Goal: Task Accomplishment & Management: Use online tool/utility

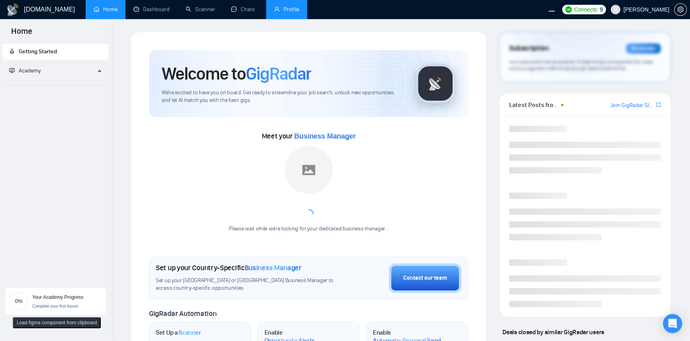
click at [294, 10] on link "Profile" at bounding box center [286, 9] width 25 height 7
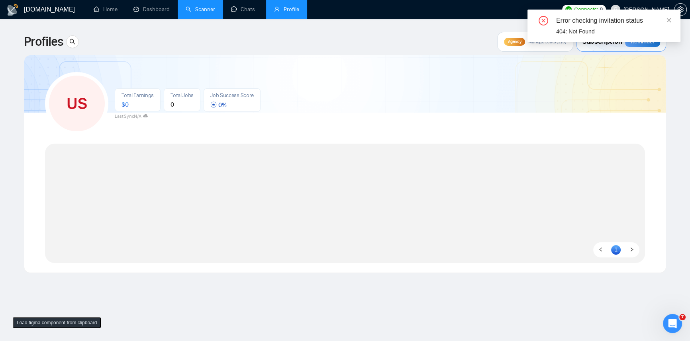
click at [192, 8] on link "Scanner" at bounding box center [200, 9] width 29 height 7
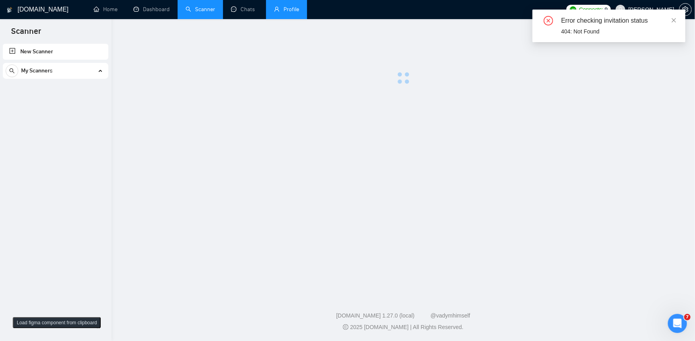
click at [675, 19] on div "Error checking invitation status 404: Not Found" at bounding box center [608, 26] width 153 height 33
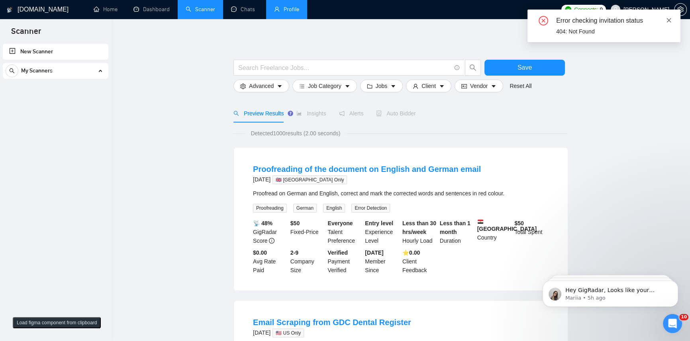
click at [670, 20] on icon "close" at bounding box center [669, 21] width 6 height 6
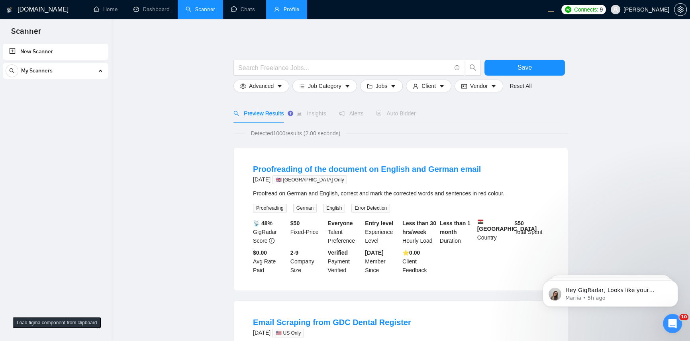
click at [83, 74] on div "My Scanners" at bounding box center [56, 71] width 100 height 16
click at [91, 70] on div "My Scanners" at bounding box center [56, 71] width 100 height 16
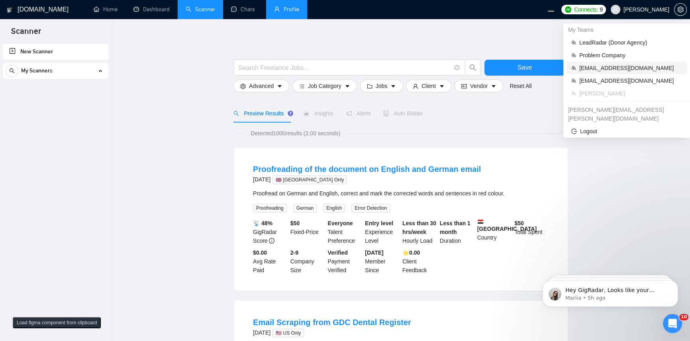
click at [641, 65] on span "workwiseupworkgency@gmail.com" at bounding box center [630, 68] width 103 height 9
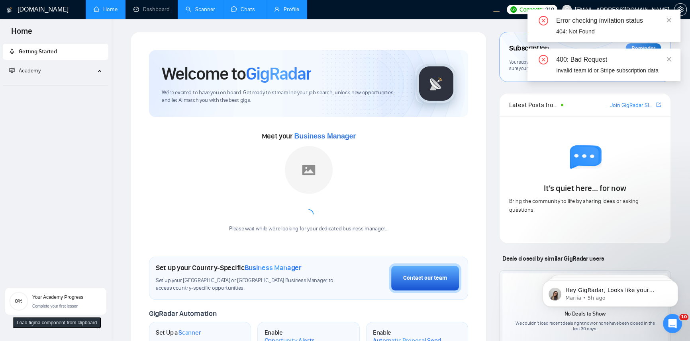
click at [235, 13] on link "Chats" at bounding box center [244, 9] width 27 height 7
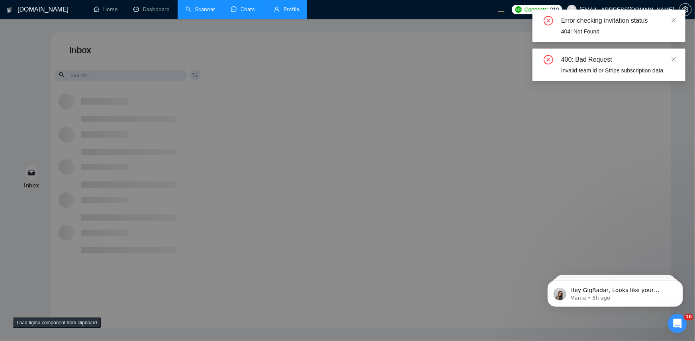
click at [186, 10] on link "Scanner" at bounding box center [200, 9] width 29 height 7
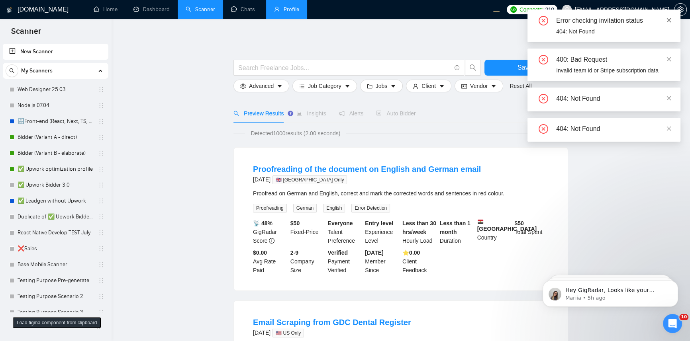
click at [668, 23] on span at bounding box center [669, 20] width 6 height 6
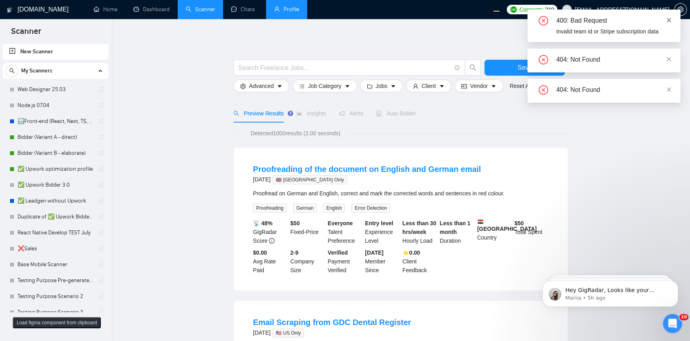
click at [668, 23] on link at bounding box center [669, 20] width 6 height 9
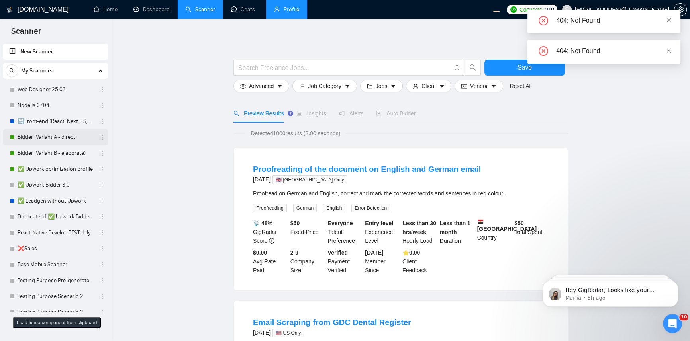
click at [49, 137] on link "Bidder (Variant A - direct)" at bounding box center [56, 137] width 76 height 16
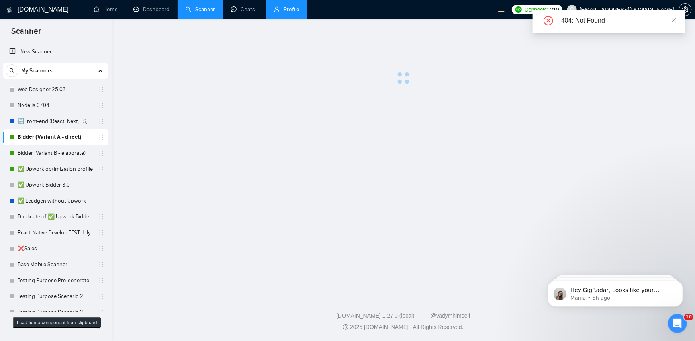
click at [674, 18] on div "404: Not Found" at bounding box center [608, 22] width 153 height 24
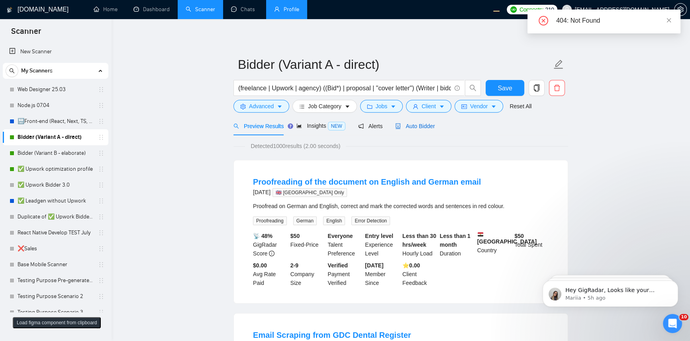
click at [428, 125] on span "Auto Bidder" at bounding box center [414, 126] width 39 height 6
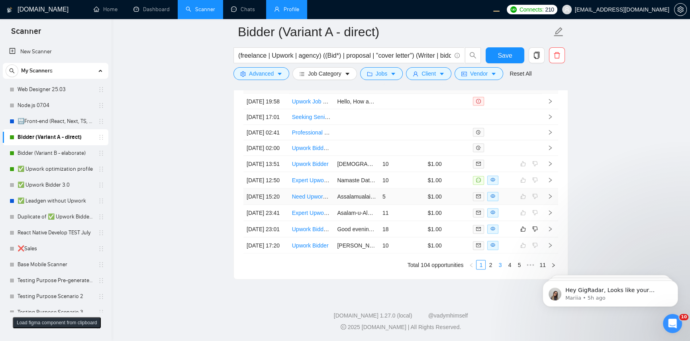
scroll to position [2070, 0]
click at [491, 266] on link "2" at bounding box center [490, 265] width 9 height 9
click at [498, 264] on link "3" at bounding box center [499, 265] width 9 height 9
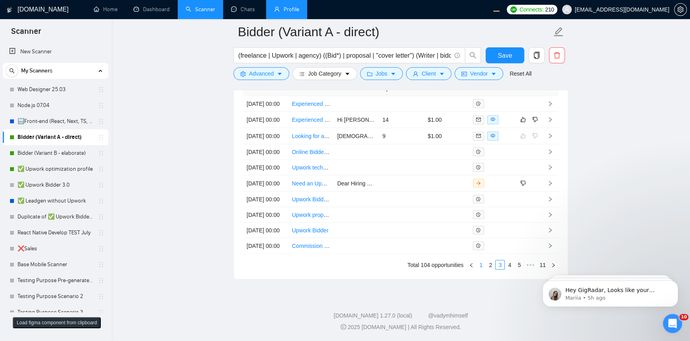
click at [484, 266] on link "1" at bounding box center [480, 265] width 9 height 9
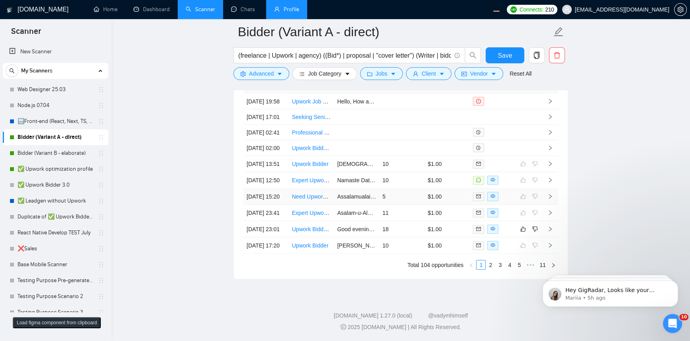
scroll to position [1940, 0]
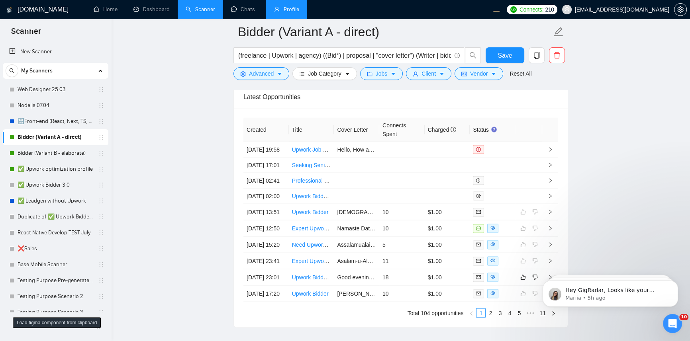
drag, startPoint x: 31, startPoint y: 173, endPoint x: 187, endPoint y: 218, distance: 162.4
click at [31, 173] on link "✅ Upwork optimization profile" at bounding box center [56, 169] width 76 height 16
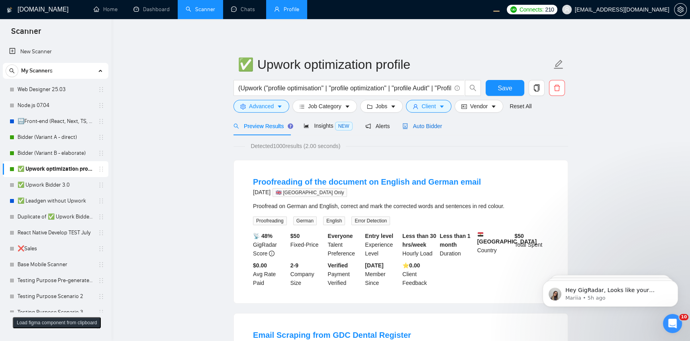
click at [432, 127] on span "Auto Bidder" at bounding box center [421, 126] width 39 height 6
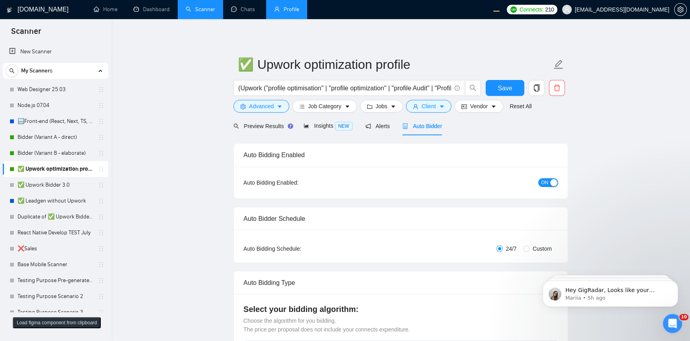
checkbox input "true"
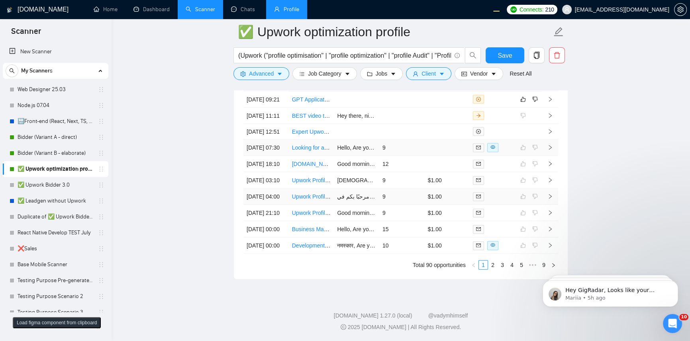
scroll to position [2128, 0]
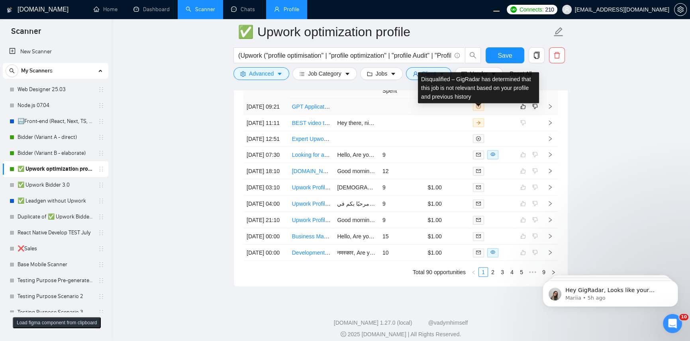
click at [448, 111] on td at bounding box center [446, 107] width 45 height 16
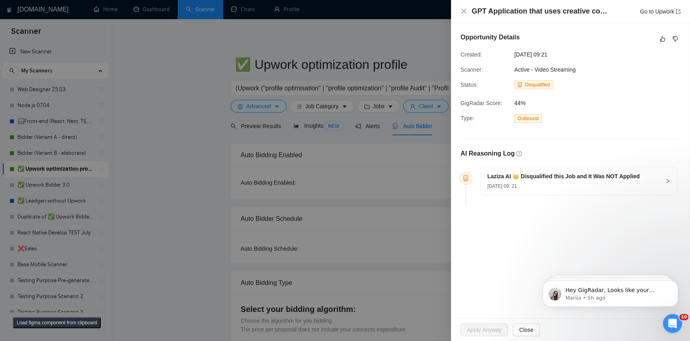
checkbox input "true"
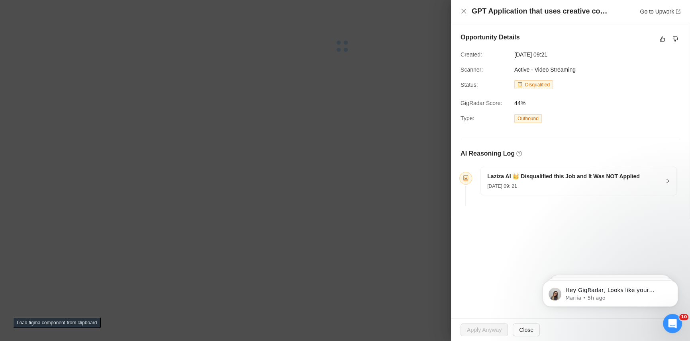
click at [312, 47] on body "10 My Teams LeadRadar (Donor Agency) Problem Company workwiseupworkgency@gmail.…" at bounding box center [342, 170] width 684 height 341
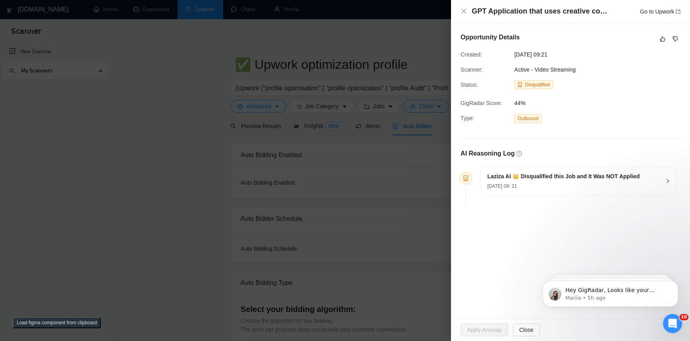
click at [387, 44] on div at bounding box center [345, 170] width 690 height 341
click at [412, 191] on div at bounding box center [345, 170] width 690 height 341
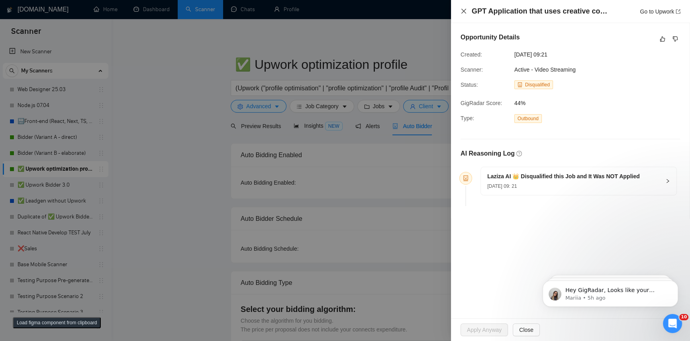
click at [464, 13] on icon "close" at bounding box center [463, 11] width 6 height 6
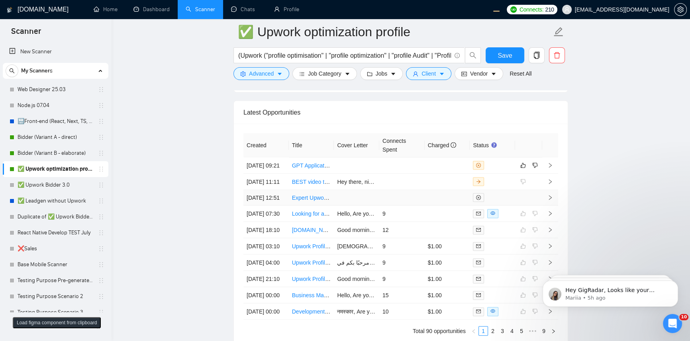
scroll to position [2085, 0]
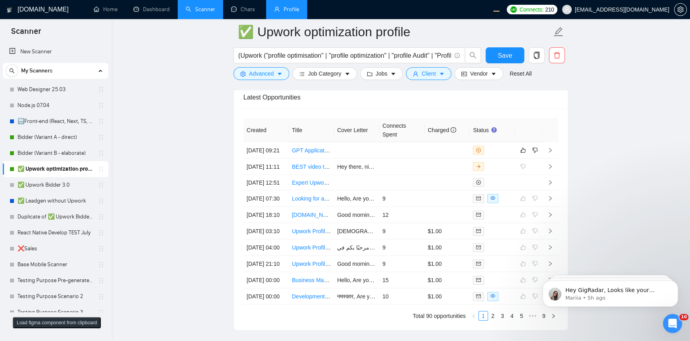
click at [283, 12] on link "Profile" at bounding box center [286, 9] width 25 height 7
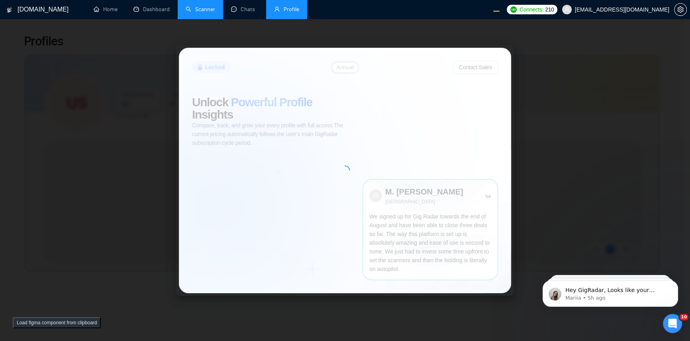
click at [186, 13] on link "Scanner" at bounding box center [200, 9] width 29 height 7
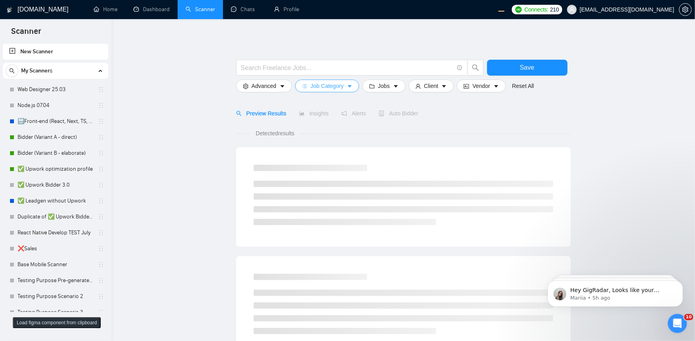
click at [347, 86] on icon "caret-down" at bounding box center [350, 87] width 6 height 6
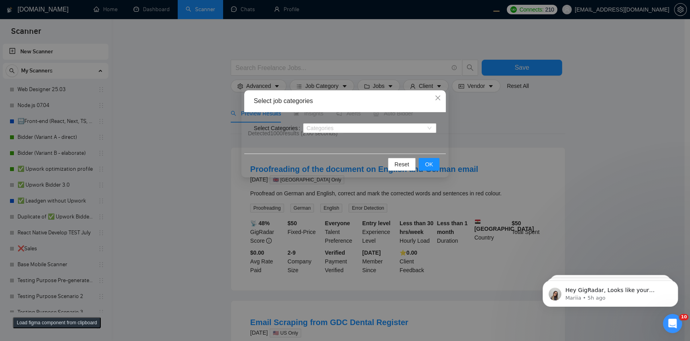
click at [510, 111] on div "Select job categories Select Categories Categories Reset OK" at bounding box center [345, 170] width 690 height 341
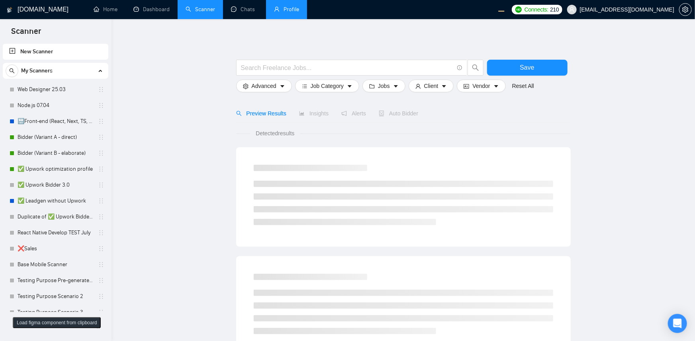
click at [283, 10] on link "Profile" at bounding box center [286, 9] width 25 height 7
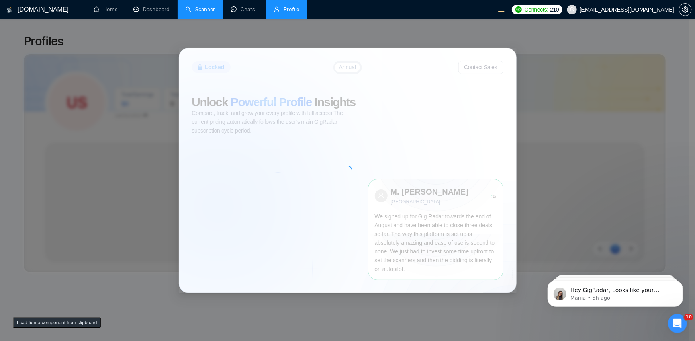
click at [203, 8] on link "Scanner" at bounding box center [200, 9] width 29 height 7
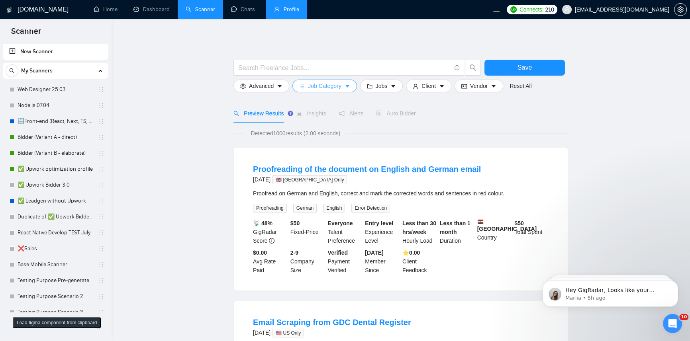
click at [347, 84] on icon "caret-down" at bounding box center [347, 87] width 6 height 6
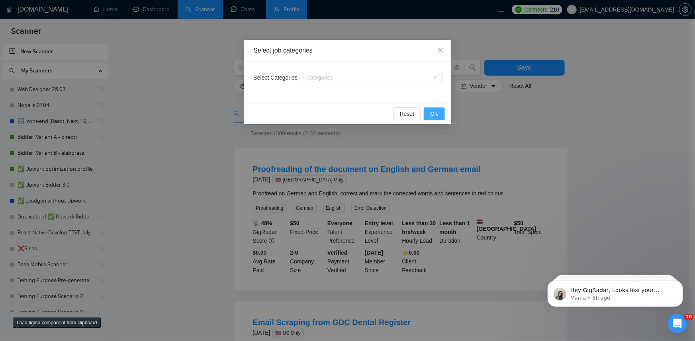
drag, startPoint x: 531, startPoint y: 127, endPoint x: 437, endPoint y: 114, distance: 94.4
click at [531, 127] on div "Select job categories Select Categories Categories Reset OK" at bounding box center [347, 170] width 695 height 341
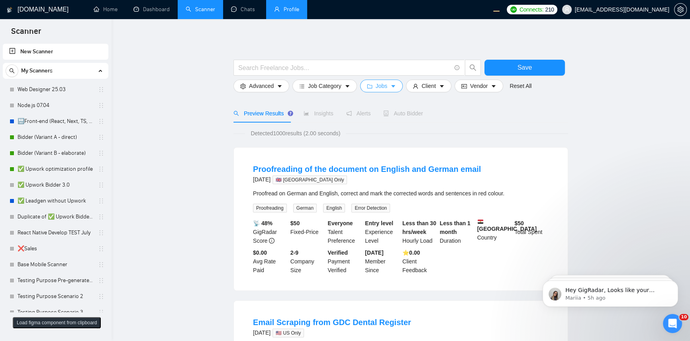
click at [372, 88] on button "Jobs" at bounding box center [381, 86] width 43 height 13
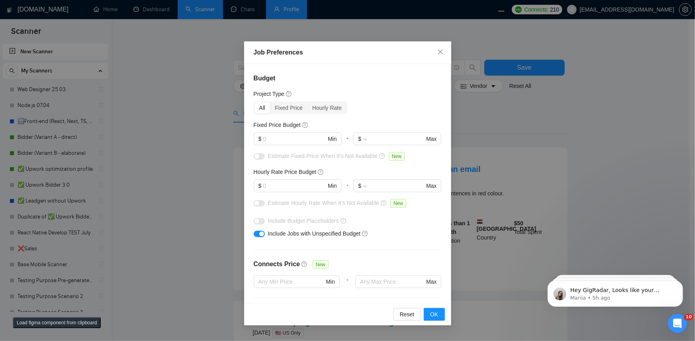
click at [518, 116] on div "Job Preferences Budget Project Type All Fixed Price Hourly Rate Fixed Price Bud…" at bounding box center [347, 170] width 695 height 341
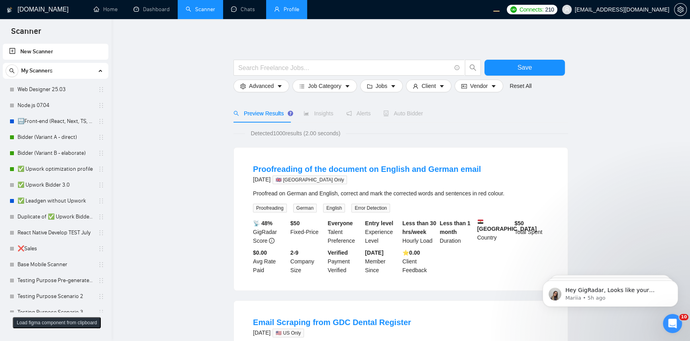
click at [276, 10] on link "Profile" at bounding box center [286, 9] width 25 height 7
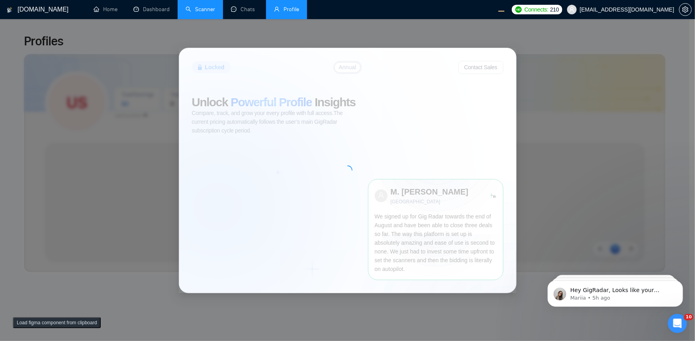
click at [191, 8] on link "Scanner" at bounding box center [200, 9] width 29 height 7
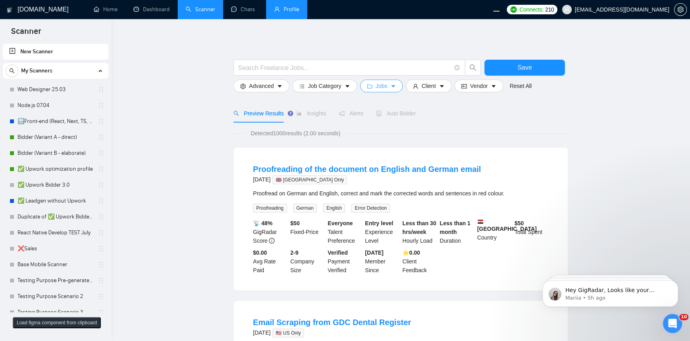
click at [373, 86] on button "Jobs" at bounding box center [381, 86] width 43 height 13
click at [31, 169] on link "✅ Upwork optimization profile" at bounding box center [56, 169] width 76 height 16
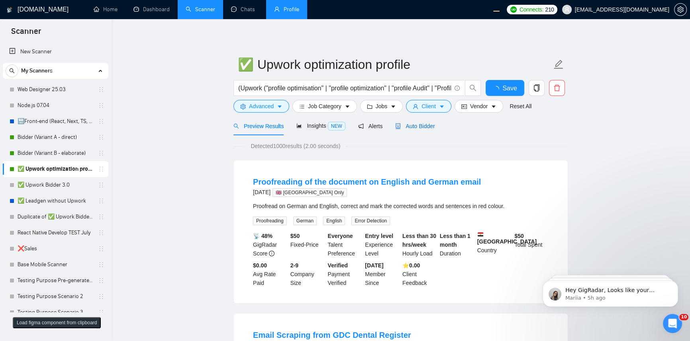
click at [426, 126] on span "Auto Bidder" at bounding box center [414, 126] width 39 height 6
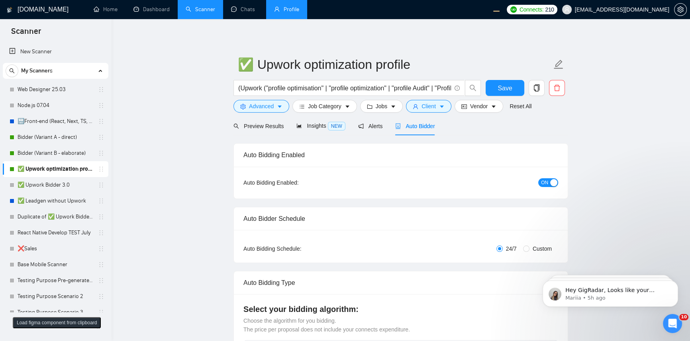
checkbox input "true"
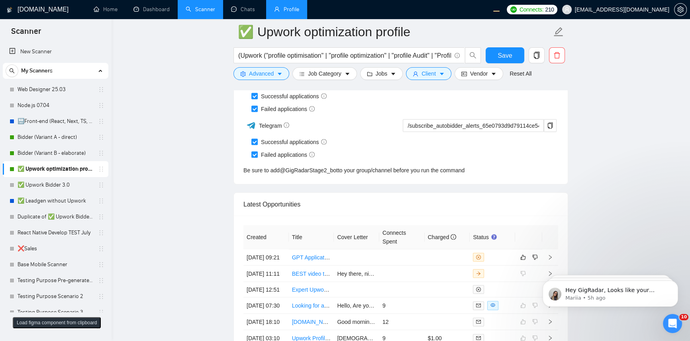
scroll to position [2041, 0]
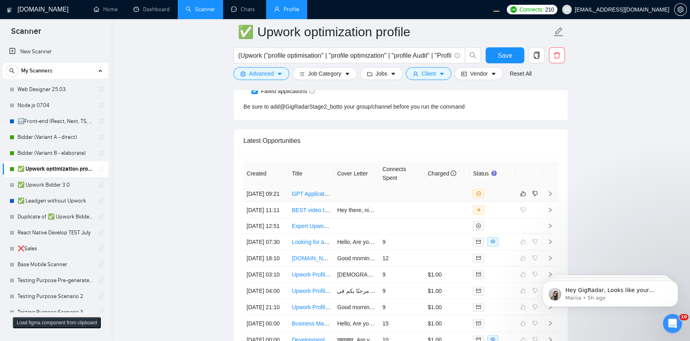
click at [426, 202] on td at bounding box center [446, 194] width 45 height 16
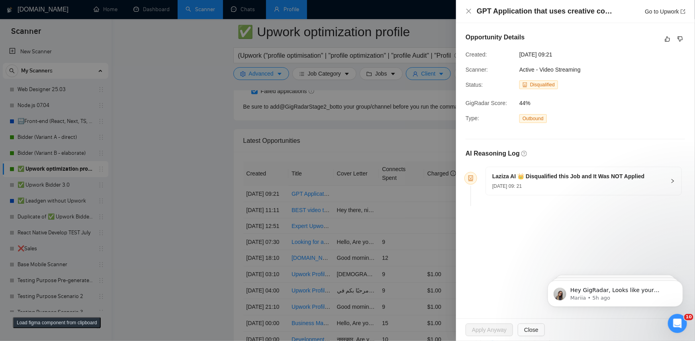
click at [395, 203] on div at bounding box center [347, 170] width 695 height 341
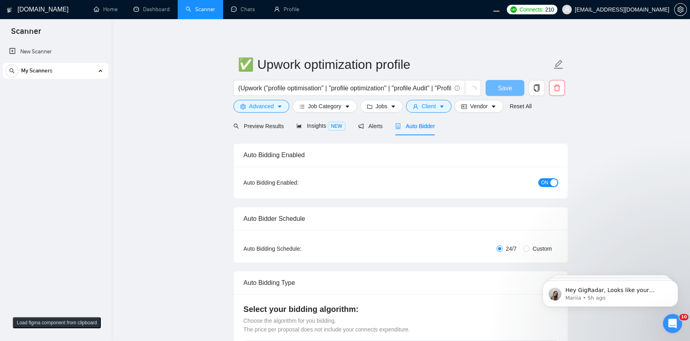
checkbox input "true"
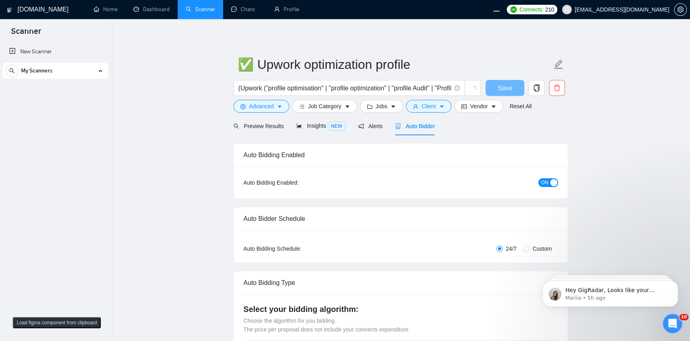
checkbox input "true"
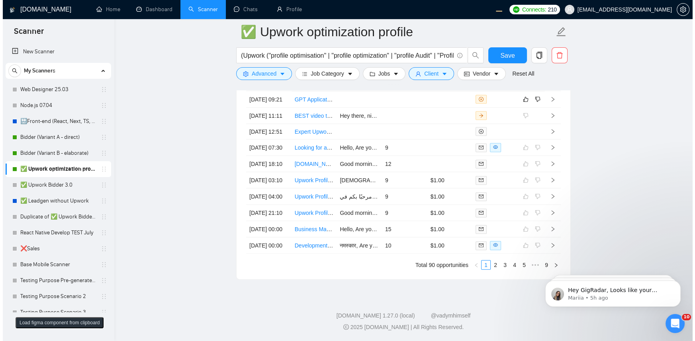
scroll to position [2085, 0]
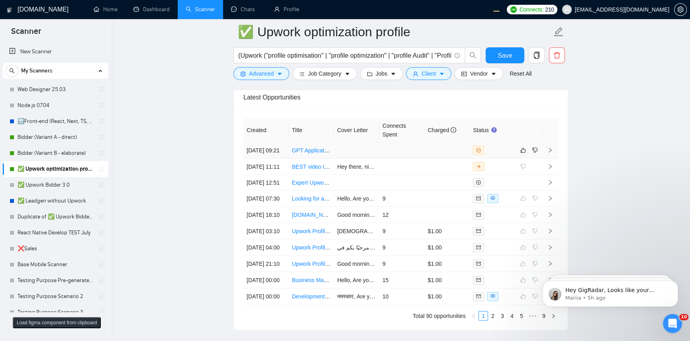
click at [510, 155] on div at bounding box center [492, 150] width 39 height 9
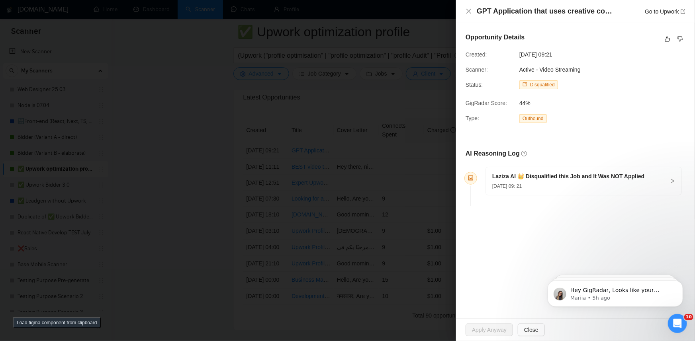
click at [279, 142] on div at bounding box center [347, 170] width 695 height 341
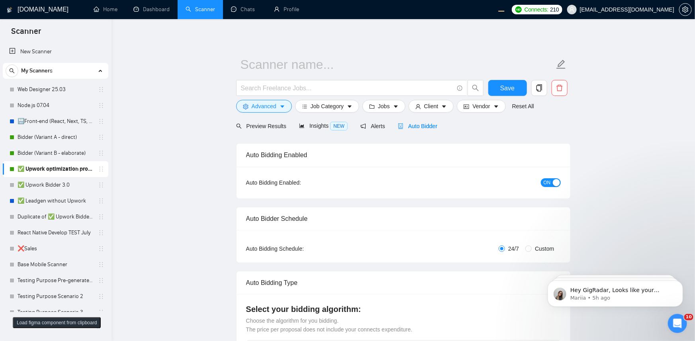
click at [412, 125] on span "Auto Bidder" at bounding box center [417, 126] width 39 height 6
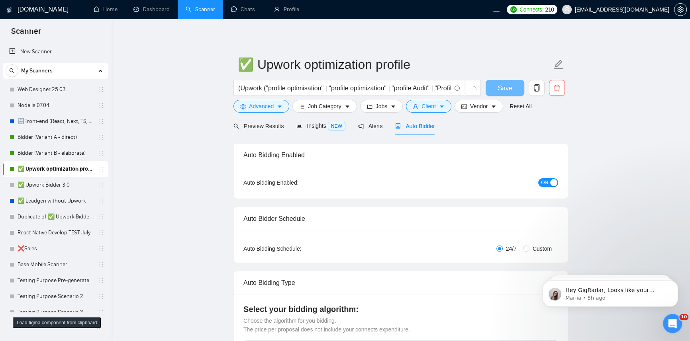
checkbox input "true"
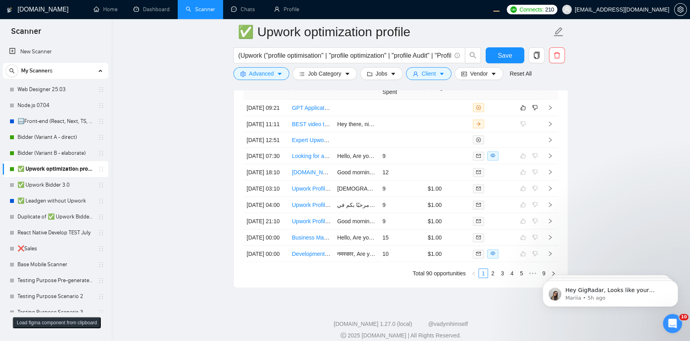
scroll to position [2128, 0]
click at [387, 114] on td at bounding box center [401, 107] width 45 height 16
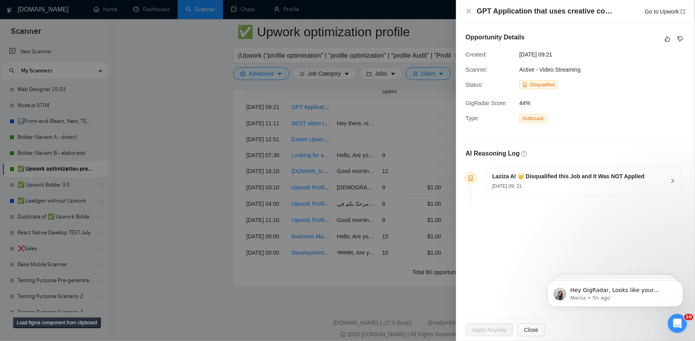
click at [235, 127] on div at bounding box center [347, 170] width 695 height 341
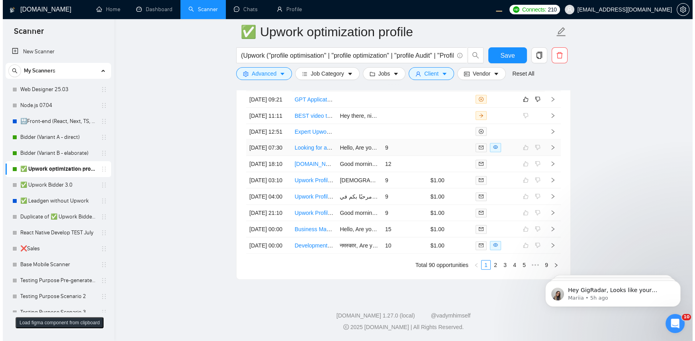
scroll to position [2085, 0]
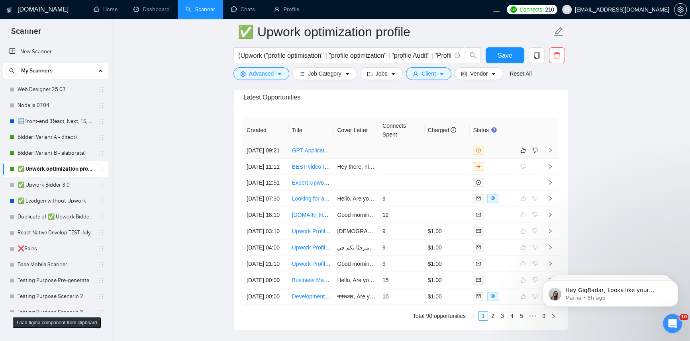
click at [424, 159] on td at bounding box center [401, 151] width 45 height 16
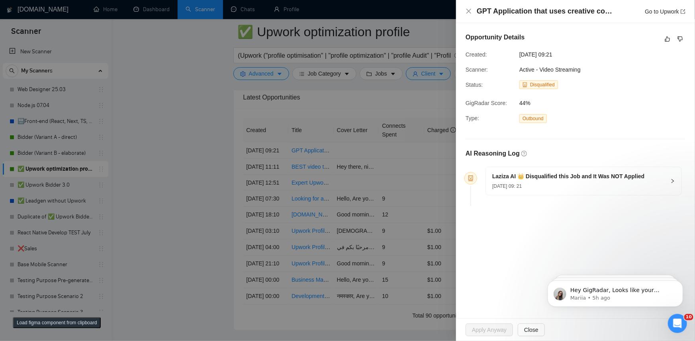
click at [261, 167] on div at bounding box center [347, 170] width 695 height 341
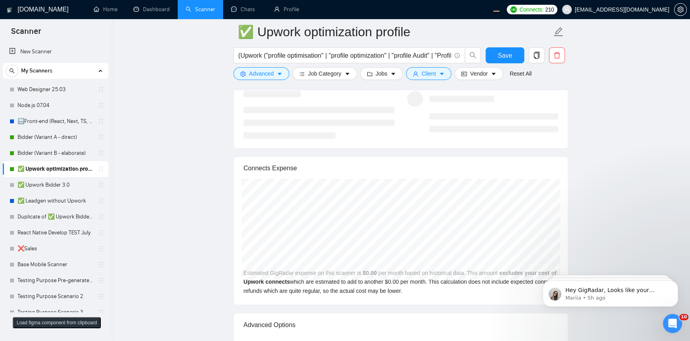
scroll to position [1390, 0]
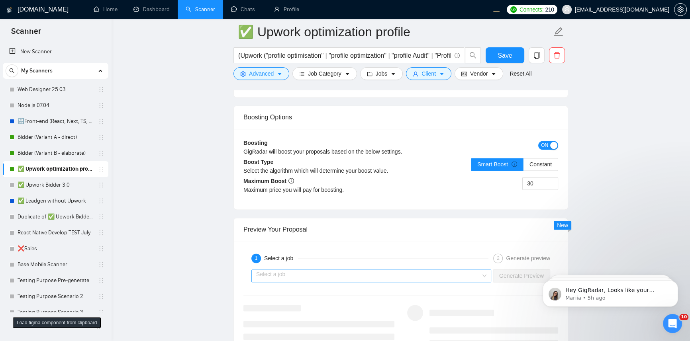
click at [425, 275] on input "search" at bounding box center [368, 276] width 225 height 12
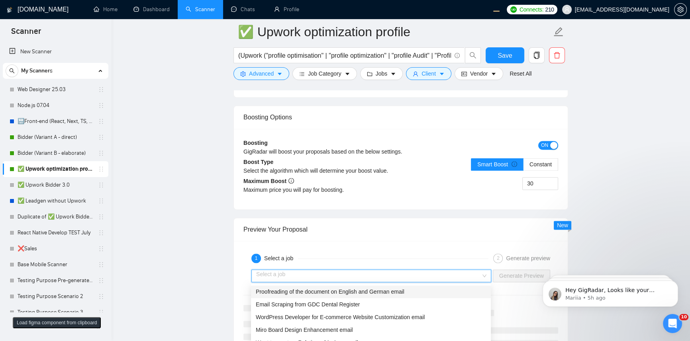
click at [369, 289] on span "Proofreading of the document on English and German email" at bounding box center [330, 292] width 149 height 6
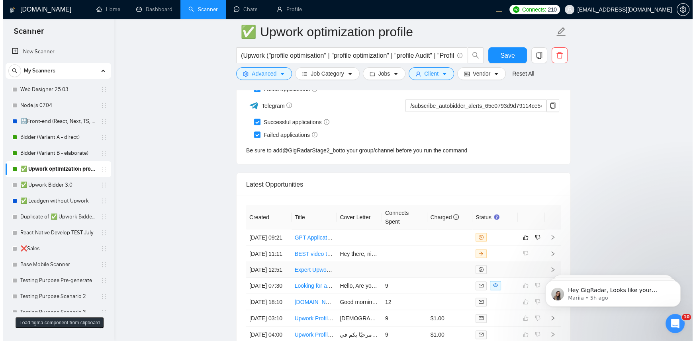
scroll to position [2056, 0]
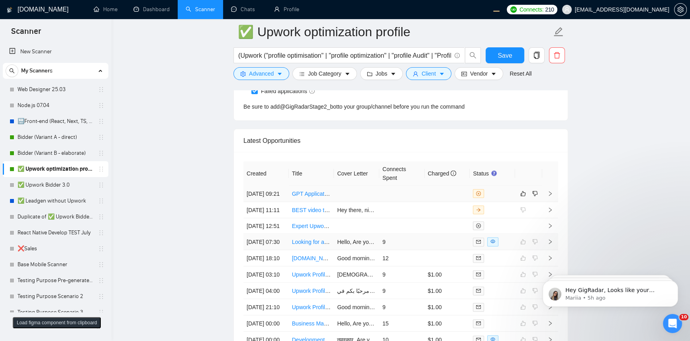
click at [452, 201] on td at bounding box center [446, 194] width 45 height 16
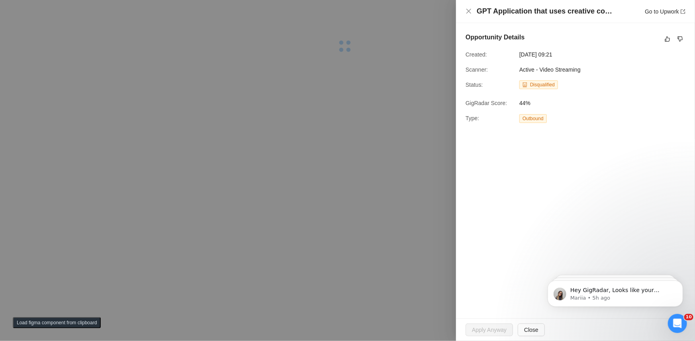
click at [391, 168] on div at bounding box center [347, 170] width 695 height 341
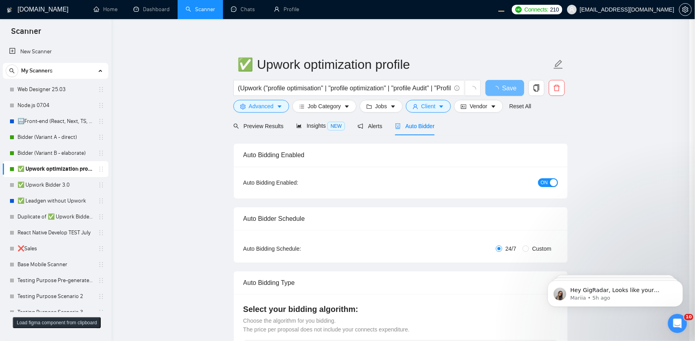
checkbox input "true"
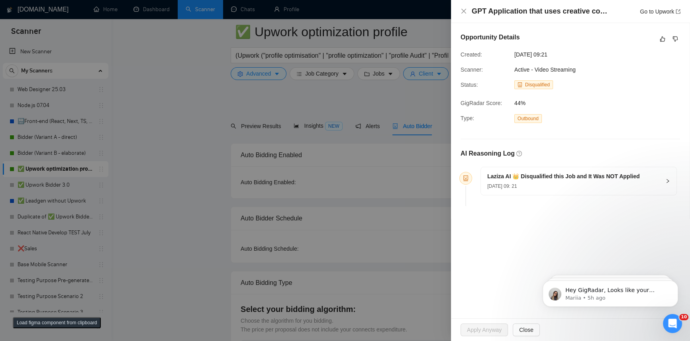
scroll to position [130, 0]
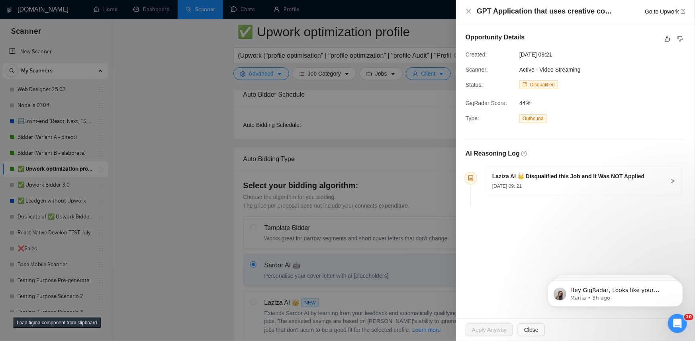
click at [359, 162] on div at bounding box center [347, 170] width 695 height 341
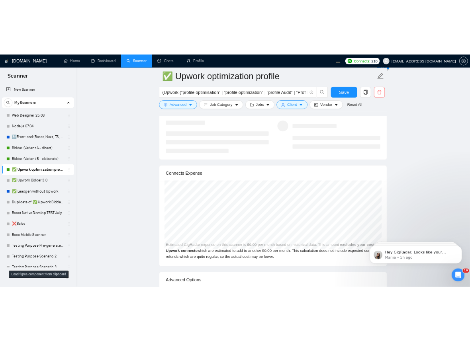
scroll to position [1520, 0]
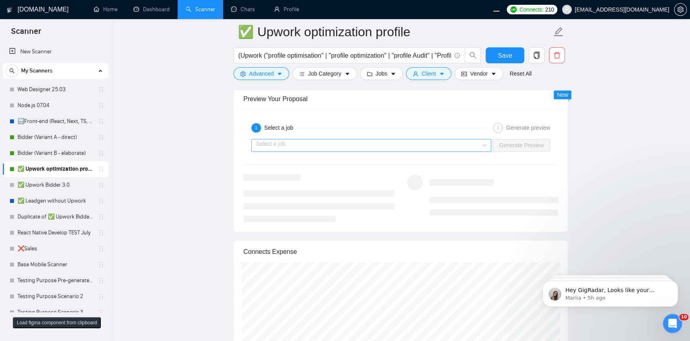
click at [370, 151] on span at bounding box center [368, 145] width 225 height 12
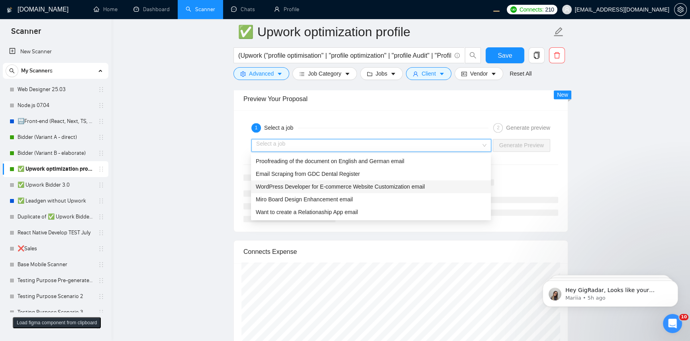
click at [335, 179] on div "Email Scraping from GDC Dental Register" at bounding box center [371, 174] width 240 height 13
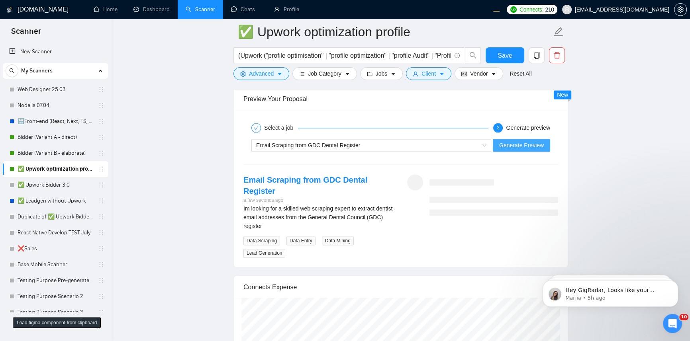
click at [534, 149] on span "Generate Preview" at bounding box center [521, 145] width 45 height 9
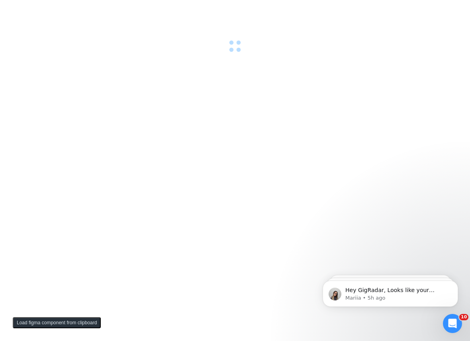
scroll to position [0, 0]
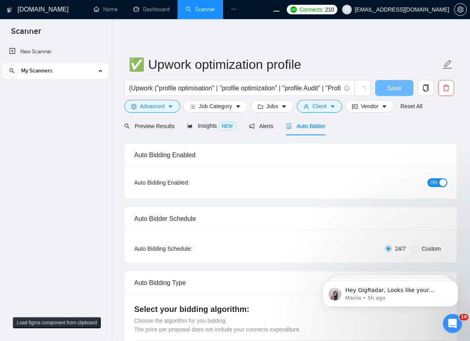
checkbox input "true"
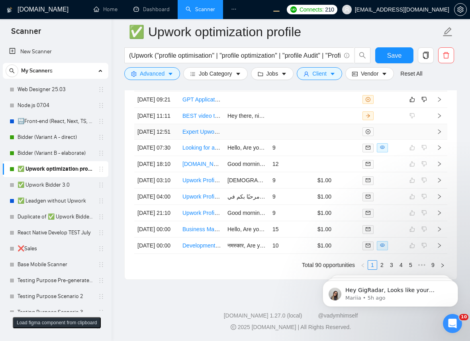
scroll to position [2085, 0]
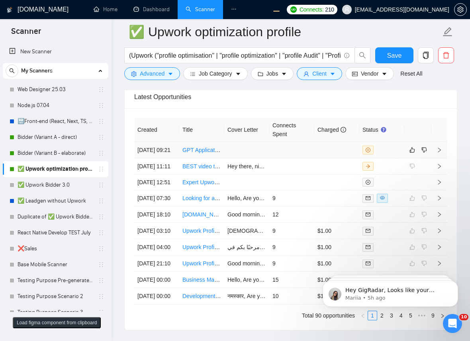
click at [393, 158] on td at bounding box center [381, 150] width 45 height 16
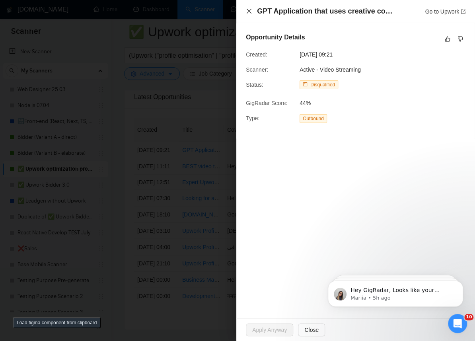
click at [247, 13] on icon "close" at bounding box center [249, 11] width 5 height 5
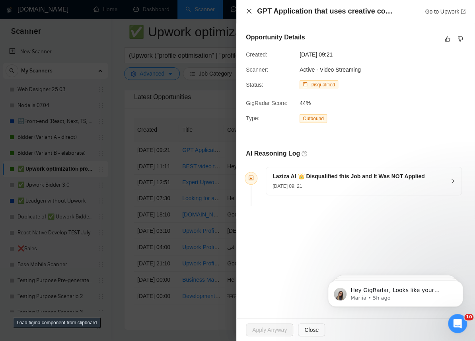
click at [252, 10] on icon "close" at bounding box center [249, 11] width 6 height 6
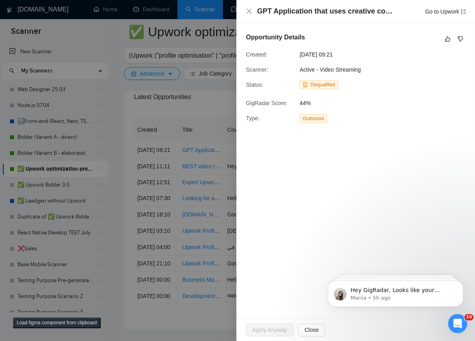
click at [247, 16] on div "GPT Application that uses creative common footage and reddit posts to automatic…" at bounding box center [356, 11] width 220 height 10
click at [252, 12] on icon "close" at bounding box center [249, 11] width 6 height 6
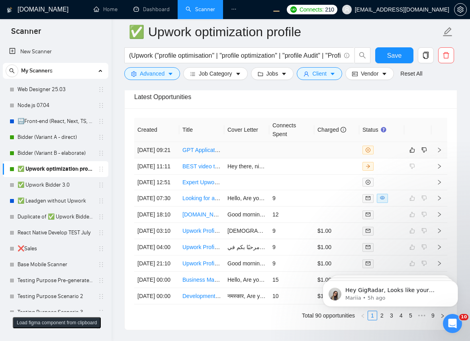
click at [309, 147] on td at bounding box center [291, 150] width 45 height 16
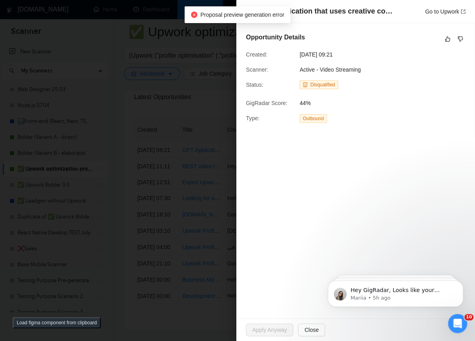
click at [247, 8] on div "Proposal preview generation error" at bounding box center [238, 14] width 106 height 17
click at [233, 73] on div at bounding box center [237, 170] width 475 height 341
click at [209, 131] on div at bounding box center [237, 170] width 475 height 341
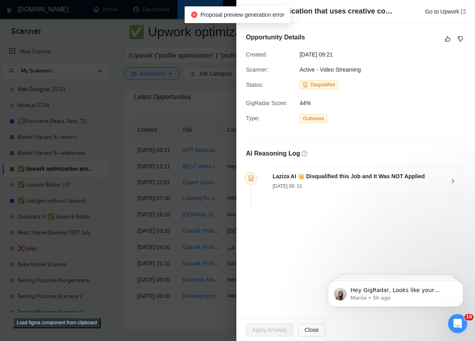
click at [201, 138] on div at bounding box center [237, 170] width 475 height 341
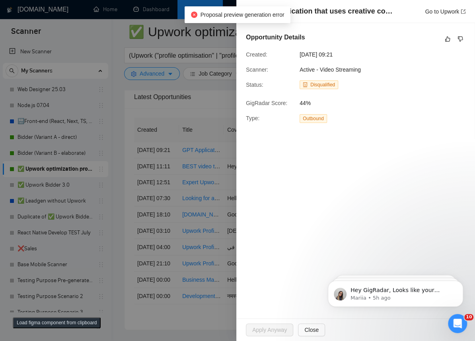
click at [200, 162] on div at bounding box center [237, 170] width 475 height 341
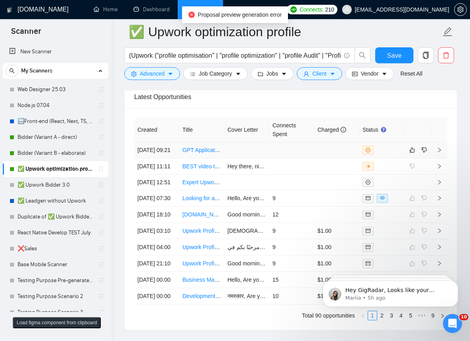
click at [280, 158] on td at bounding box center [291, 150] width 45 height 16
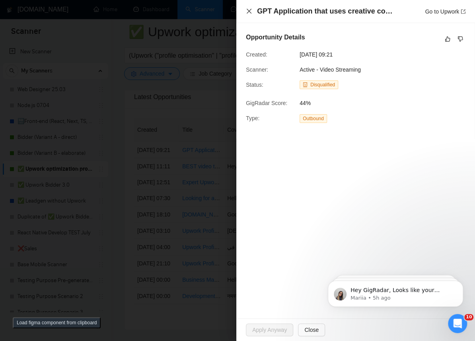
click at [246, 14] on icon "close" at bounding box center [249, 11] width 6 height 6
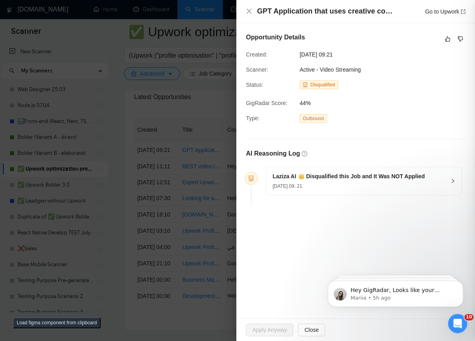
click at [251, 10] on icon "close" at bounding box center [249, 11] width 6 height 6
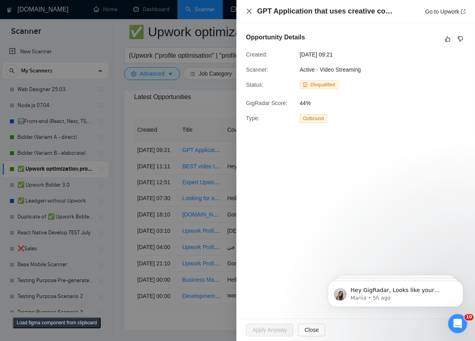
click at [251, 11] on icon "close" at bounding box center [249, 11] width 6 height 6
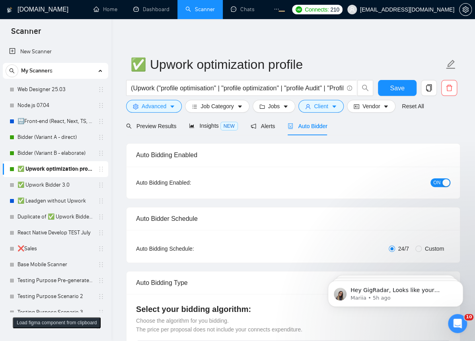
checkbox input "true"
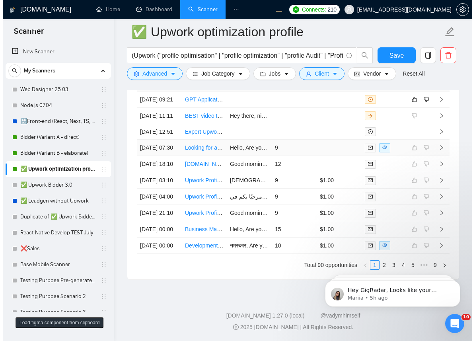
scroll to position [2085, 0]
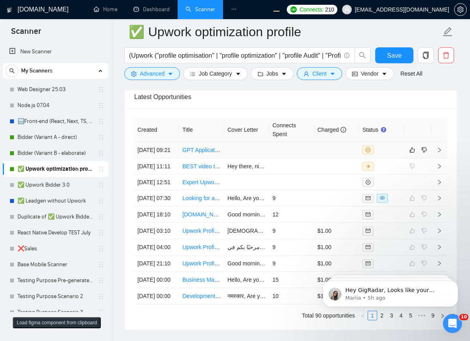
drag, startPoint x: 332, startPoint y: 160, endPoint x: 452, endPoint y: 235, distance: 141.3
click at [332, 158] on td at bounding box center [336, 150] width 45 height 16
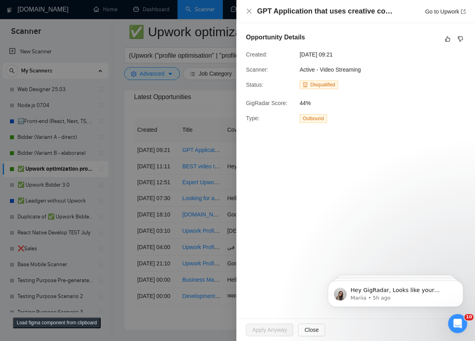
click at [182, 155] on div at bounding box center [237, 170] width 475 height 341
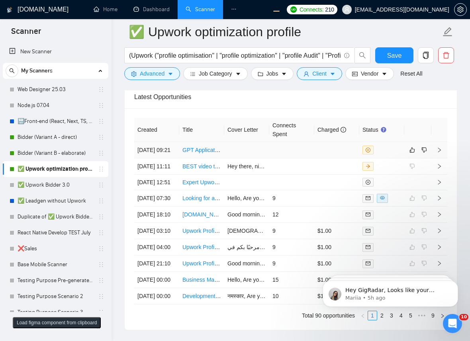
click at [338, 147] on td at bounding box center [336, 150] width 45 height 16
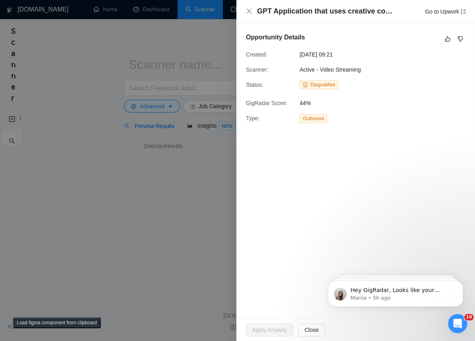
click at [139, 84] on div at bounding box center [237, 170] width 475 height 341
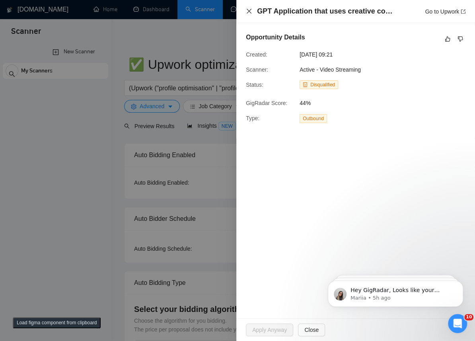
click at [250, 10] on icon "close" at bounding box center [249, 11] width 5 height 5
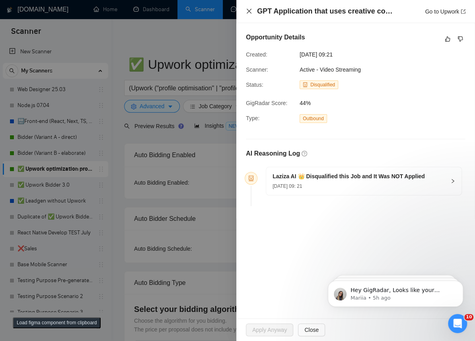
click at [246, 12] on icon "close" at bounding box center [249, 11] width 6 height 6
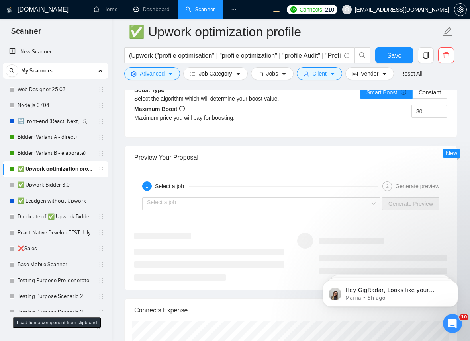
scroll to position [1477, 0]
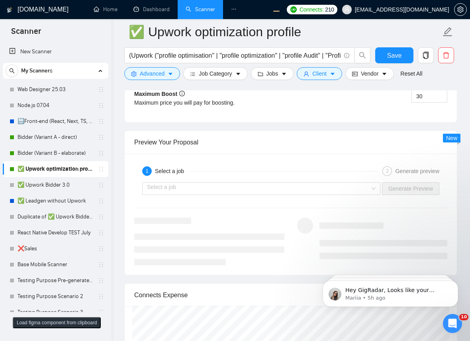
click at [281, 195] on div "Select a job Generate Preview" at bounding box center [290, 188] width 315 height 19
click at [286, 188] on input "search" at bounding box center [258, 189] width 223 height 12
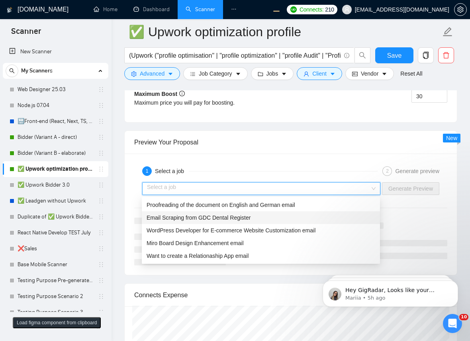
click at [207, 216] on span "Email Scraping from GDC Dental Register" at bounding box center [199, 218] width 104 height 6
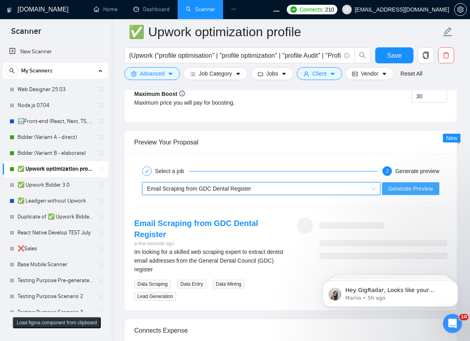
click at [418, 191] on span "Generate Preview" at bounding box center [410, 188] width 45 height 9
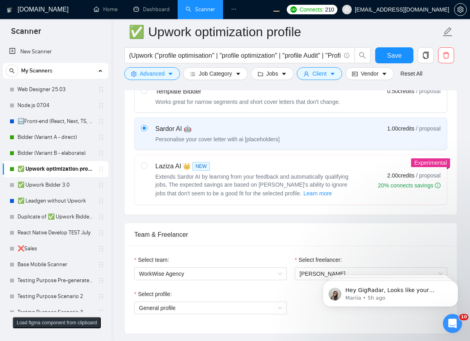
scroll to position [304, 0]
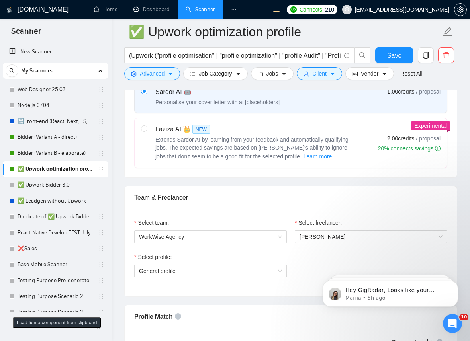
click at [315, 151] on div "Extends Sardor AI by learning from your feedback and automatically qualifying j…" at bounding box center [254, 148] width 199 height 25
click at [147, 131] on input "radio" at bounding box center [144, 128] width 6 height 6
radio input "true"
radio input "false"
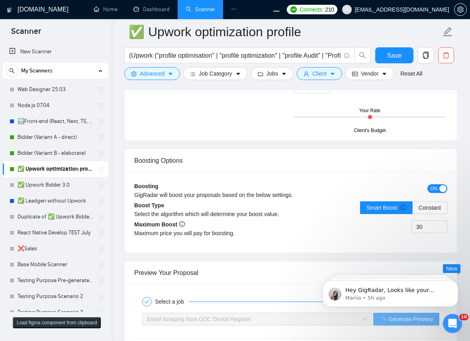
scroll to position [1563, 0]
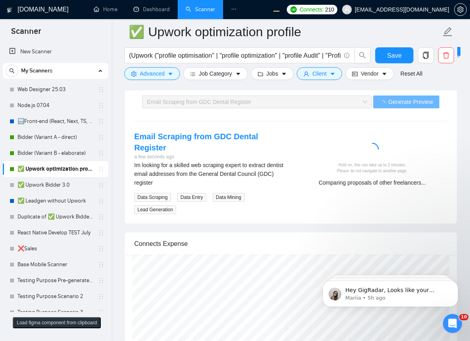
click at [304, 103] on div "Email Scraping from GDC Dental Register" at bounding box center [253, 102] width 213 height 12
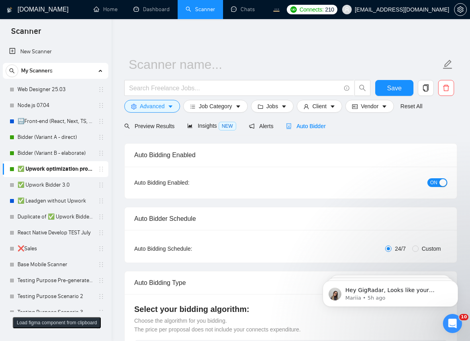
click at [305, 126] on span "Auto Bidder" at bounding box center [305, 126] width 39 height 6
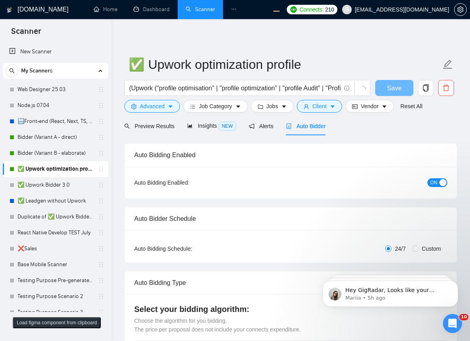
click at [320, 127] on span "Auto Bidder" at bounding box center [305, 126] width 39 height 6
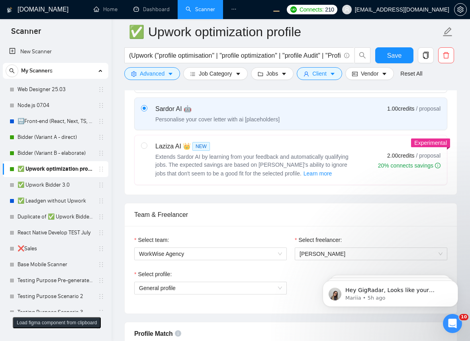
scroll to position [217, 0]
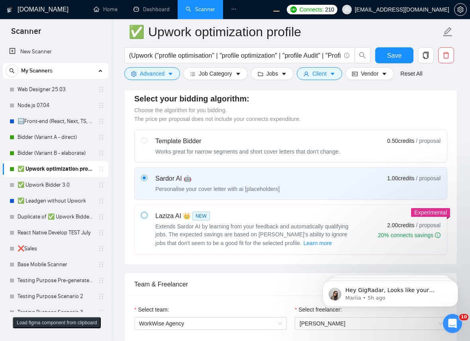
drag, startPoint x: 142, startPoint y: 215, endPoint x: 349, endPoint y: 216, distance: 207.0
click at [142, 215] on input "radio" at bounding box center [144, 215] width 6 height 6
radio input "true"
radio input "false"
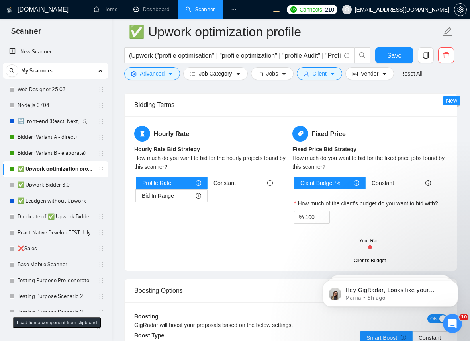
scroll to position [1477, 0]
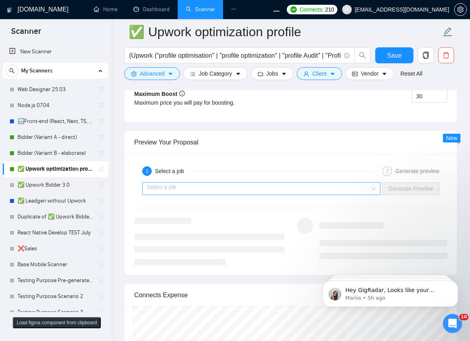
click at [250, 186] on input "search" at bounding box center [258, 189] width 223 height 12
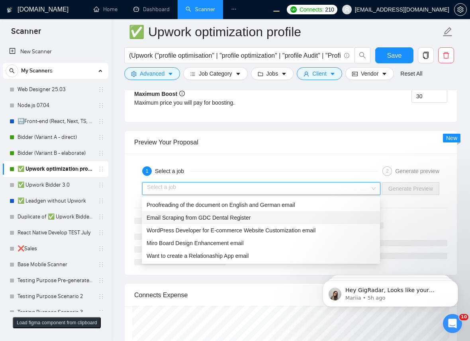
click at [196, 219] on span "Email Scraping from GDC Dental Register" at bounding box center [199, 218] width 104 height 6
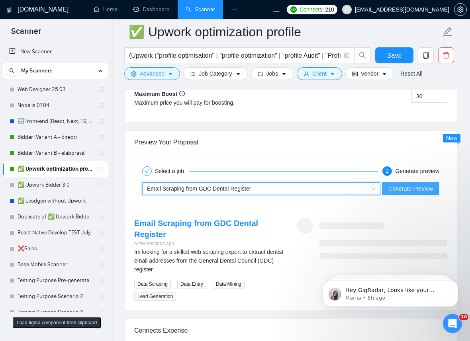
click at [429, 187] on span "Generate Preview" at bounding box center [410, 188] width 45 height 9
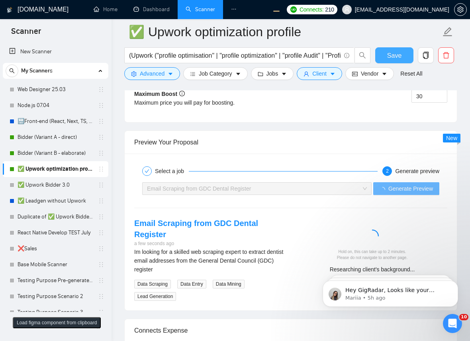
click at [392, 56] on span "Save" at bounding box center [394, 56] width 14 height 10
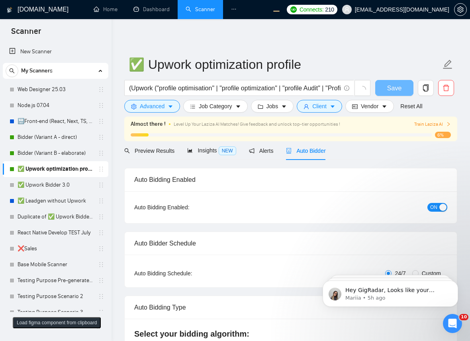
click at [314, 152] on span "Auto Bidder" at bounding box center [305, 151] width 39 height 6
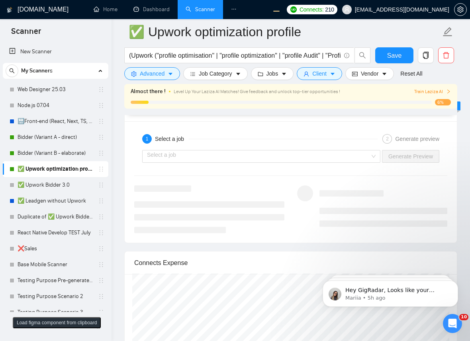
scroll to position [1563, 0]
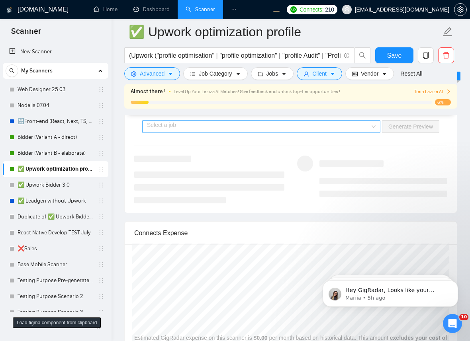
click at [310, 129] on input "search" at bounding box center [258, 127] width 223 height 12
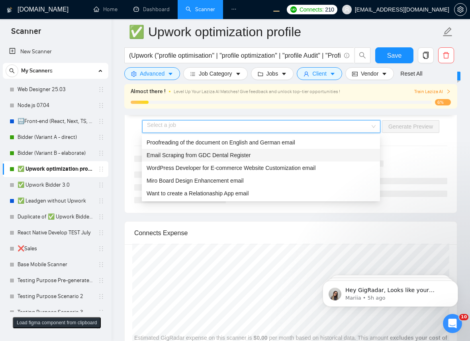
click at [247, 151] on div "Email Scraping from GDC Dental Register" at bounding box center [261, 155] width 229 height 9
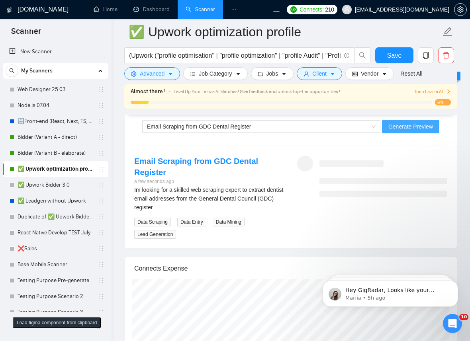
click at [432, 123] on span "Generate Preview" at bounding box center [410, 126] width 45 height 9
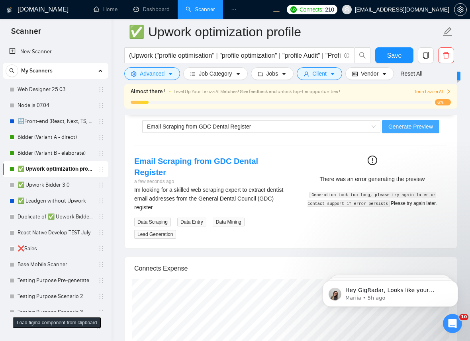
click at [421, 127] on span "Generate Preview" at bounding box center [410, 126] width 45 height 9
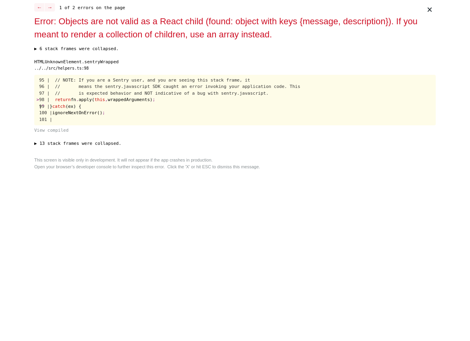
scroll to position [0, 0]
click at [264, 132] on button "View compiled" at bounding box center [234, 130] width 401 height 7
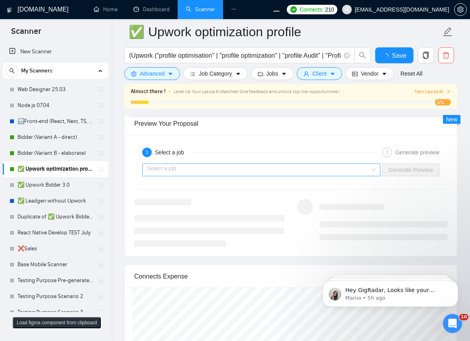
click at [282, 174] on input "search" at bounding box center [258, 170] width 223 height 12
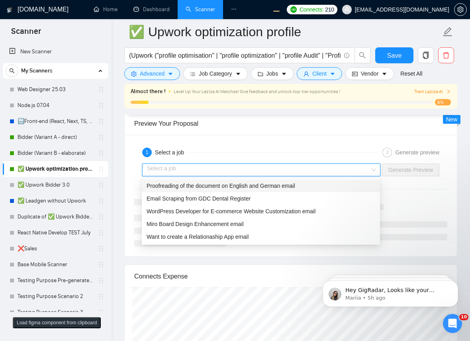
click at [269, 190] on div "Proofreading of the document on English and German email" at bounding box center [261, 186] width 229 height 9
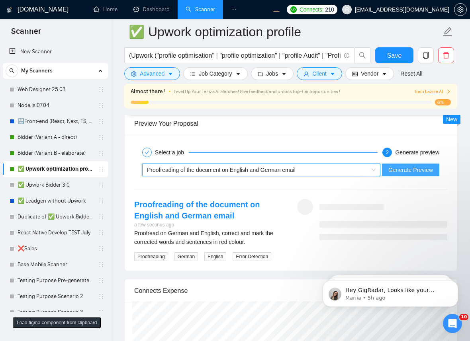
click at [405, 169] on span "Generate Preview" at bounding box center [410, 170] width 45 height 9
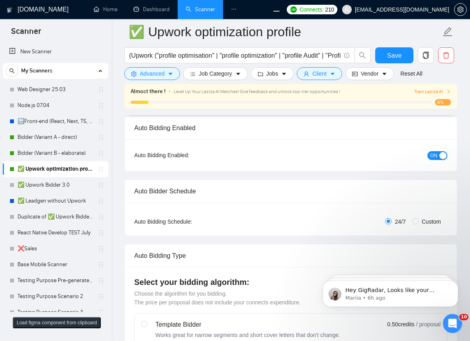
scroll to position [695, 0]
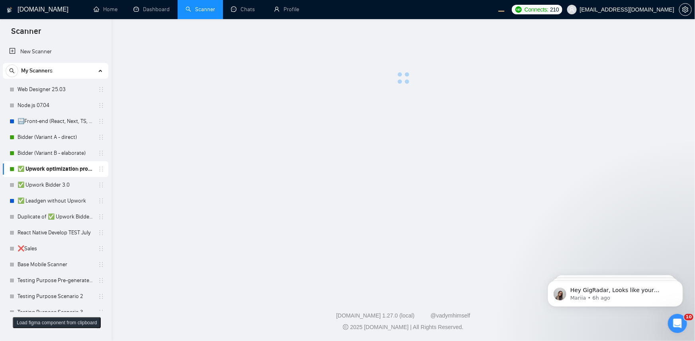
click at [259, 98] on main at bounding box center [403, 156] width 558 height 248
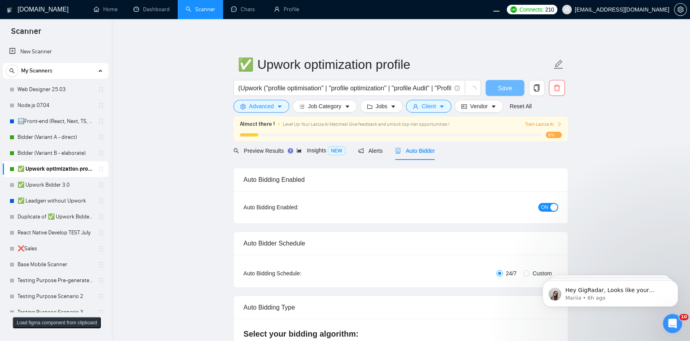
checkbox input "true"
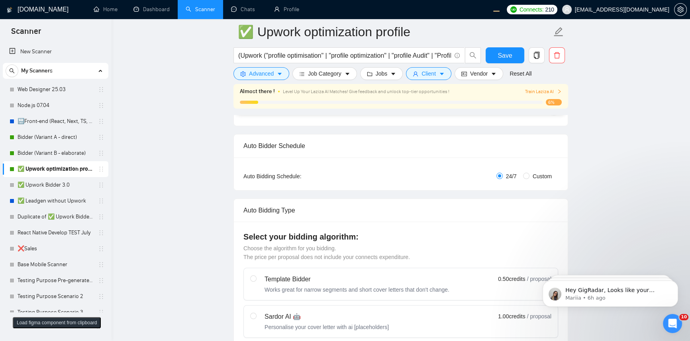
scroll to position [217, 0]
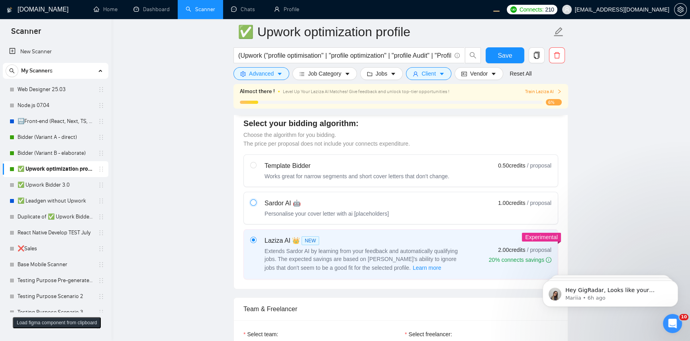
drag, startPoint x: 252, startPoint y: 201, endPoint x: 605, endPoint y: 178, distance: 353.1
click at [252, 201] on input "radio" at bounding box center [253, 202] width 6 height 6
radio input "true"
radio input "false"
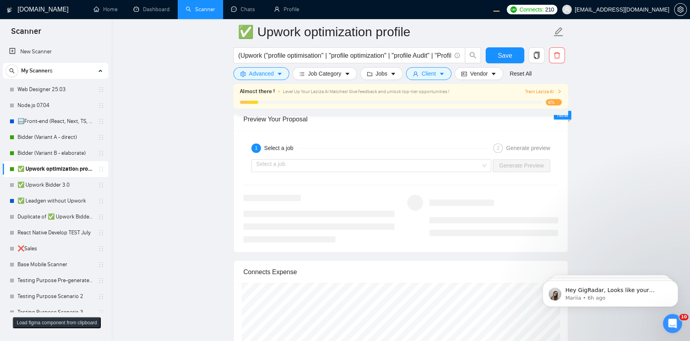
scroll to position [1563, 0]
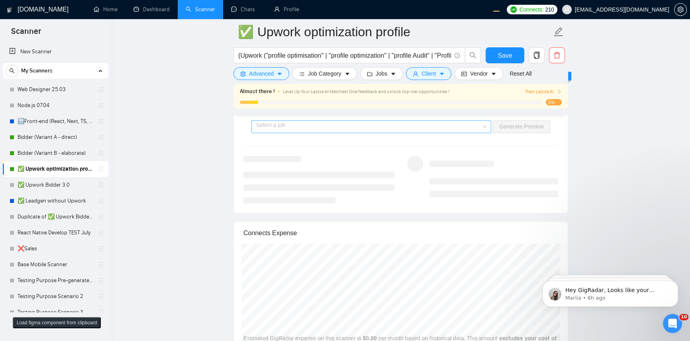
click at [446, 123] on input "search" at bounding box center [368, 127] width 225 height 12
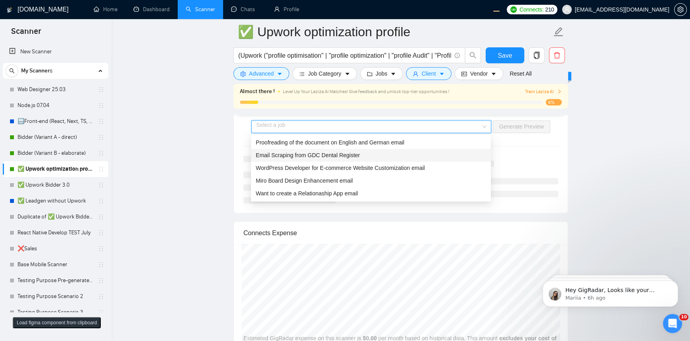
click at [341, 159] on div "Email Scraping from GDC Dental Register" at bounding box center [371, 155] width 240 height 13
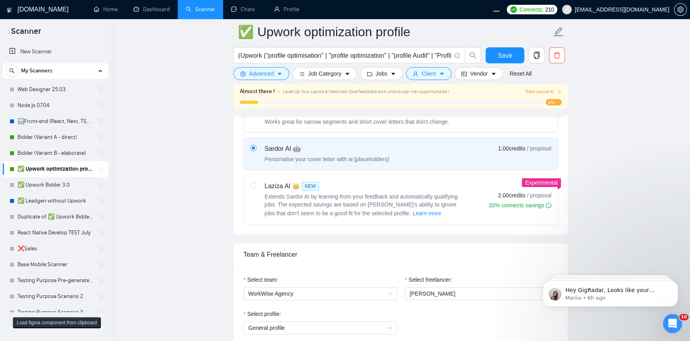
scroll to position [191, 0]
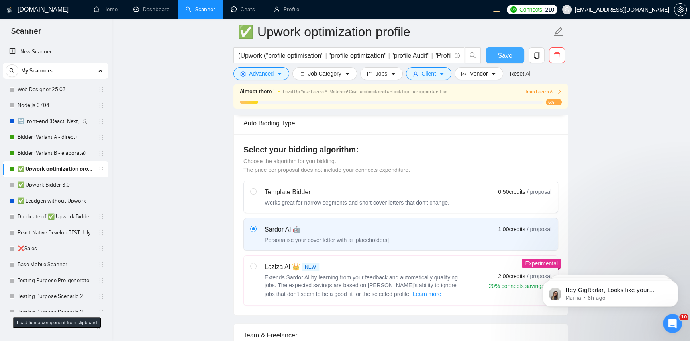
click at [507, 61] on button "Save" at bounding box center [504, 55] width 39 height 16
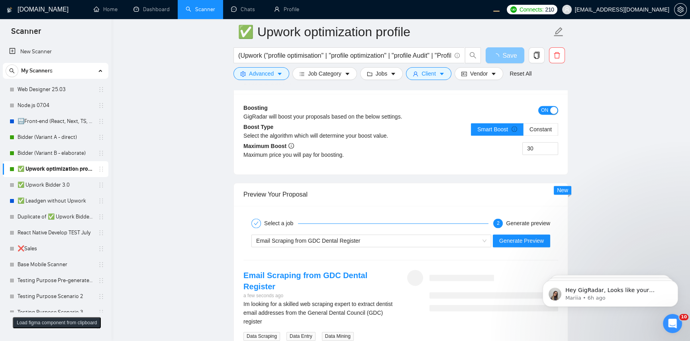
scroll to position [1493, 0]
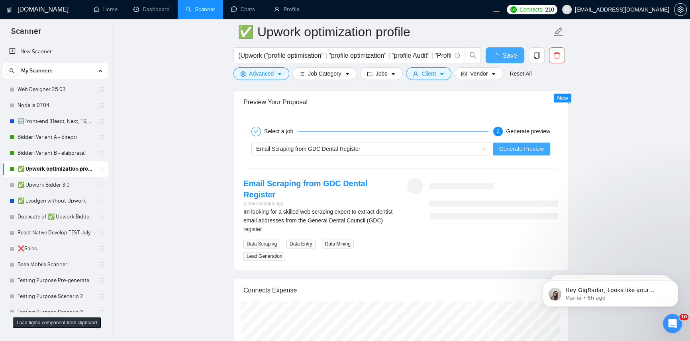
checkbox input "true"
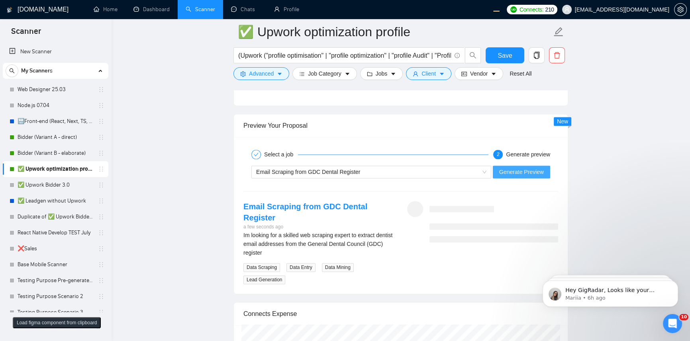
click at [516, 173] on span "Generate Preview" at bounding box center [521, 172] width 45 height 9
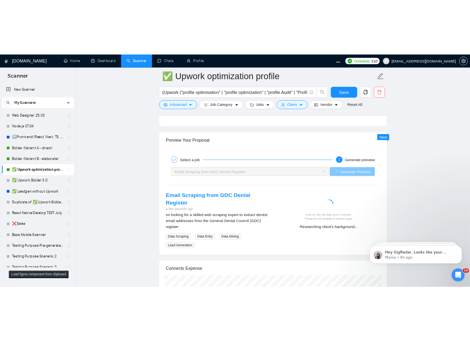
scroll to position [1624, 0]
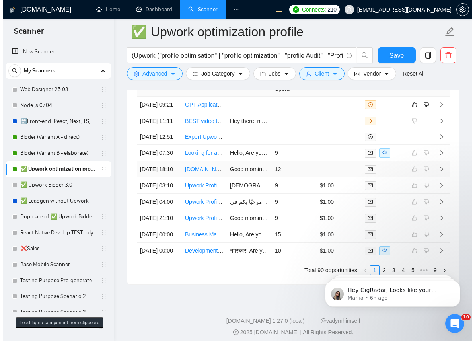
scroll to position [2120, 0]
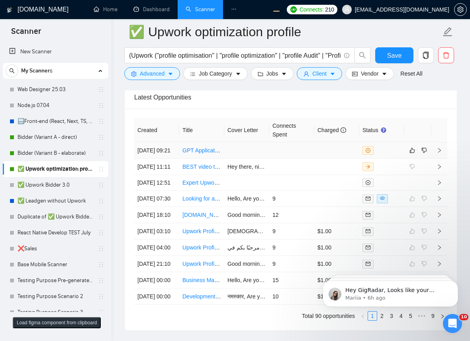
click at [324, 159] on td at bounding box center [336, 151] width 45 height 16
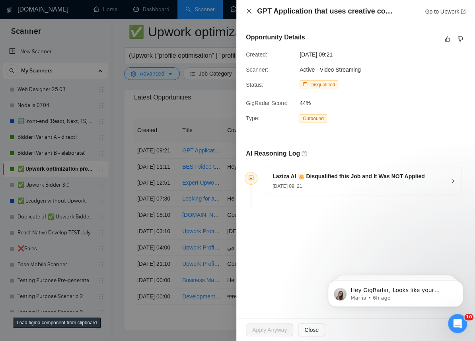
click at [247, 12] on icon "close" at bounding box center [249, 11] width 6 height 6
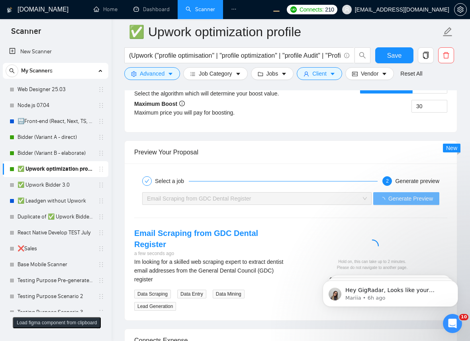
scroll to position [1469, 0]
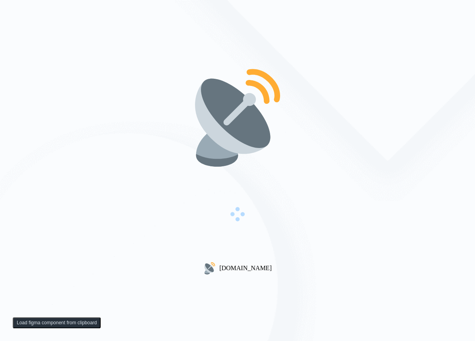
click at [118, 56] on div "[DOMAIN_NAME]" at bounding box center [237, 170] width 475 height 341
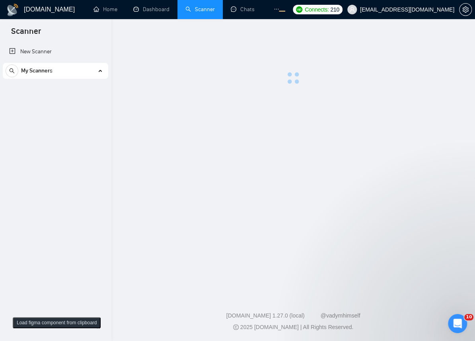
click at [282, 119] on main at bounding box center [293, 156] width 338 height 248
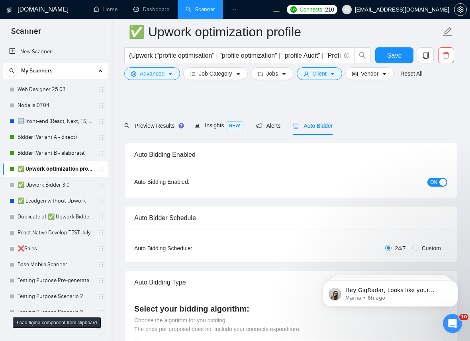
scroll to position [260, 0]
